Goal: Task Accomplishment & Management: Manage account settings

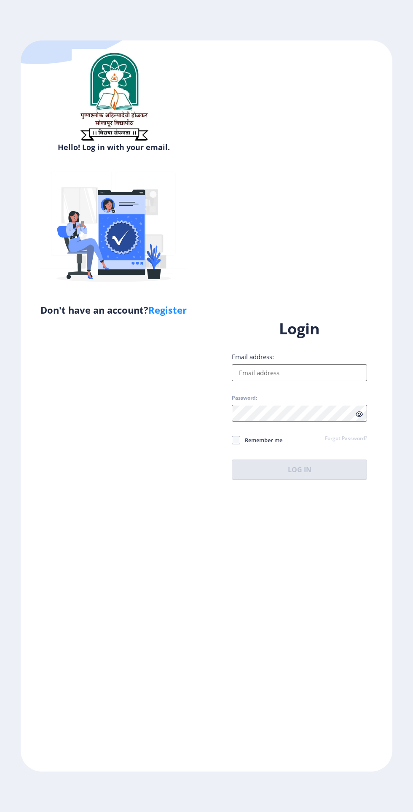
click at [307, 381] on input "Email address:" at bounding box center [299, 372] width 135 height 17
type input "[EMAIL_ADDRESS][DOMAIN_NAME]"
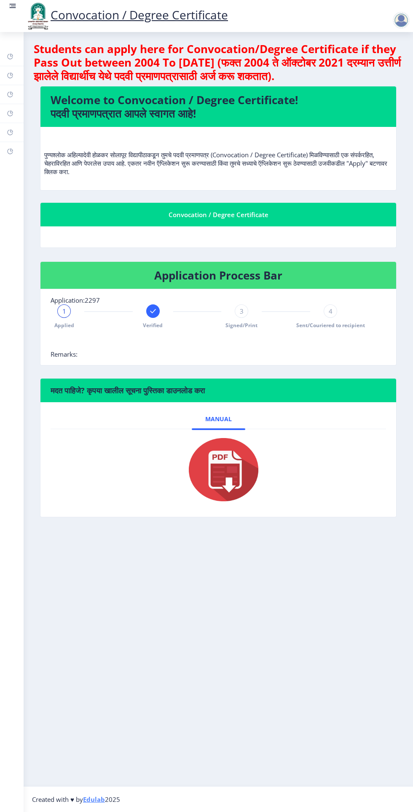
click at [331, 311] on span "4" at bounding box center [331, 311] width 4 height 8
click at [10, 151] on rect at bounding box center [10, 151] width 7 height 7
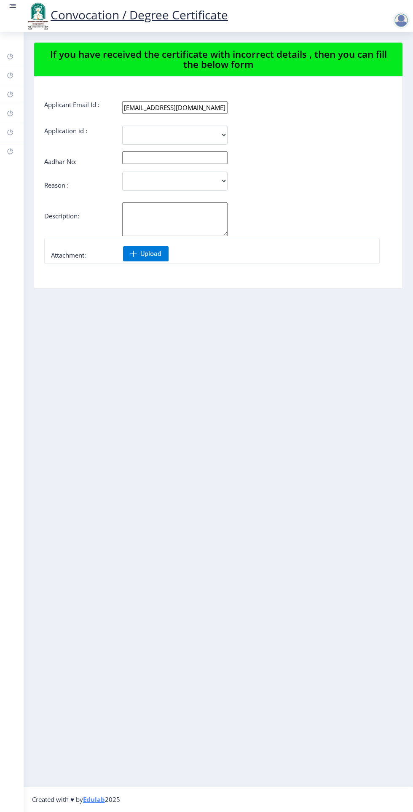
click at [10, 132] on rect at bounding box center [10, 132] width 7 height 7
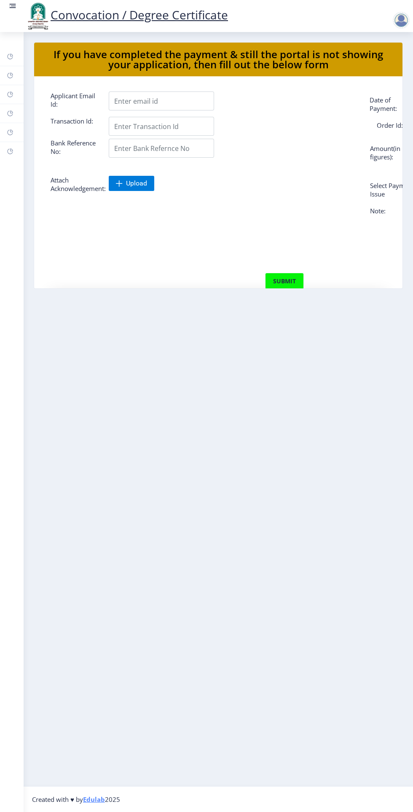
click at [11, 93] on rect at bounding box center [10, 94] width 7 height 7
select select
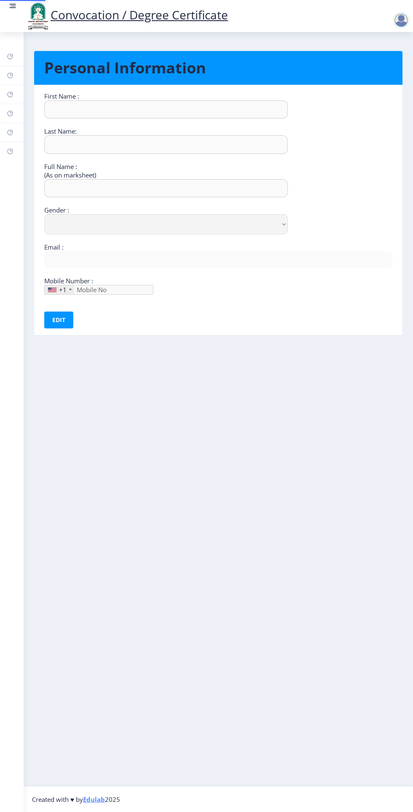
type input "Imran"
type input "Bagwan"
type input "Bagwan [PERSON_NAME]"
select select "[DEMOGRAPHIC_DATA]"
type input "[EMAIL_ADDRESS][DOMAIN_NAME]"
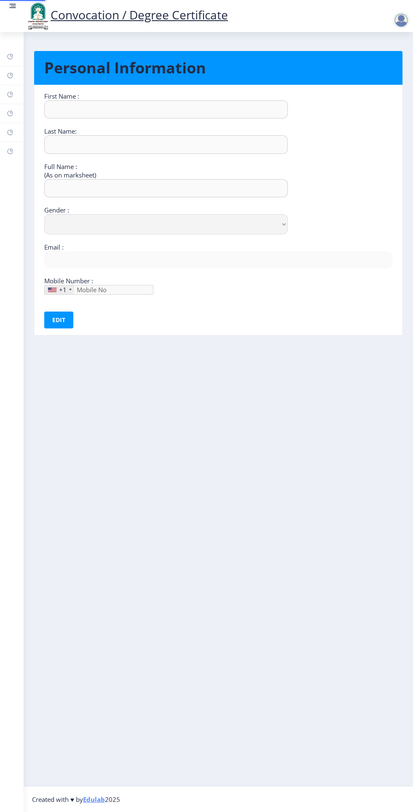
type input "8381059105"
click at [10, 75] on rect at bounding box center [10, 75] width 7 height 7
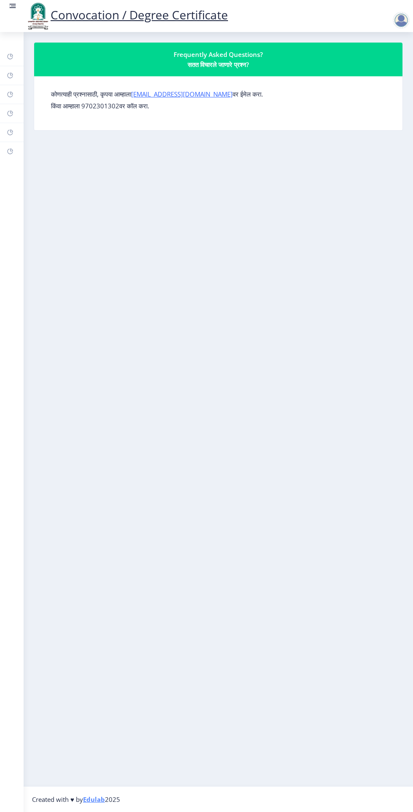
click at [10, 57] on rect at bounding box center [10, 56] width 7 height 7
